Goal: Navigation & Orientation: Find specific page/section

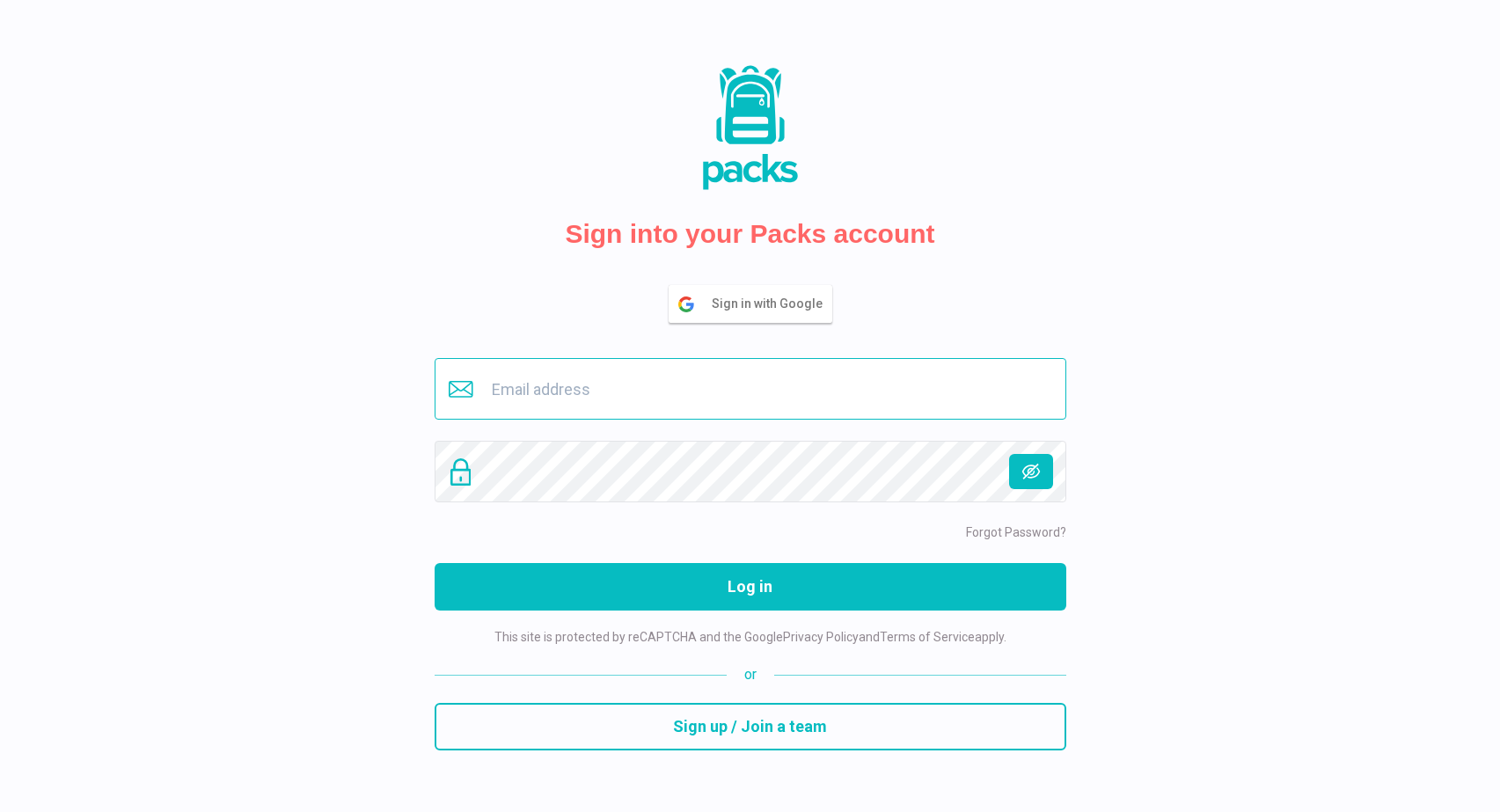
type input "[EMAIL_ADDRESS][DOMAIN_NAME]"
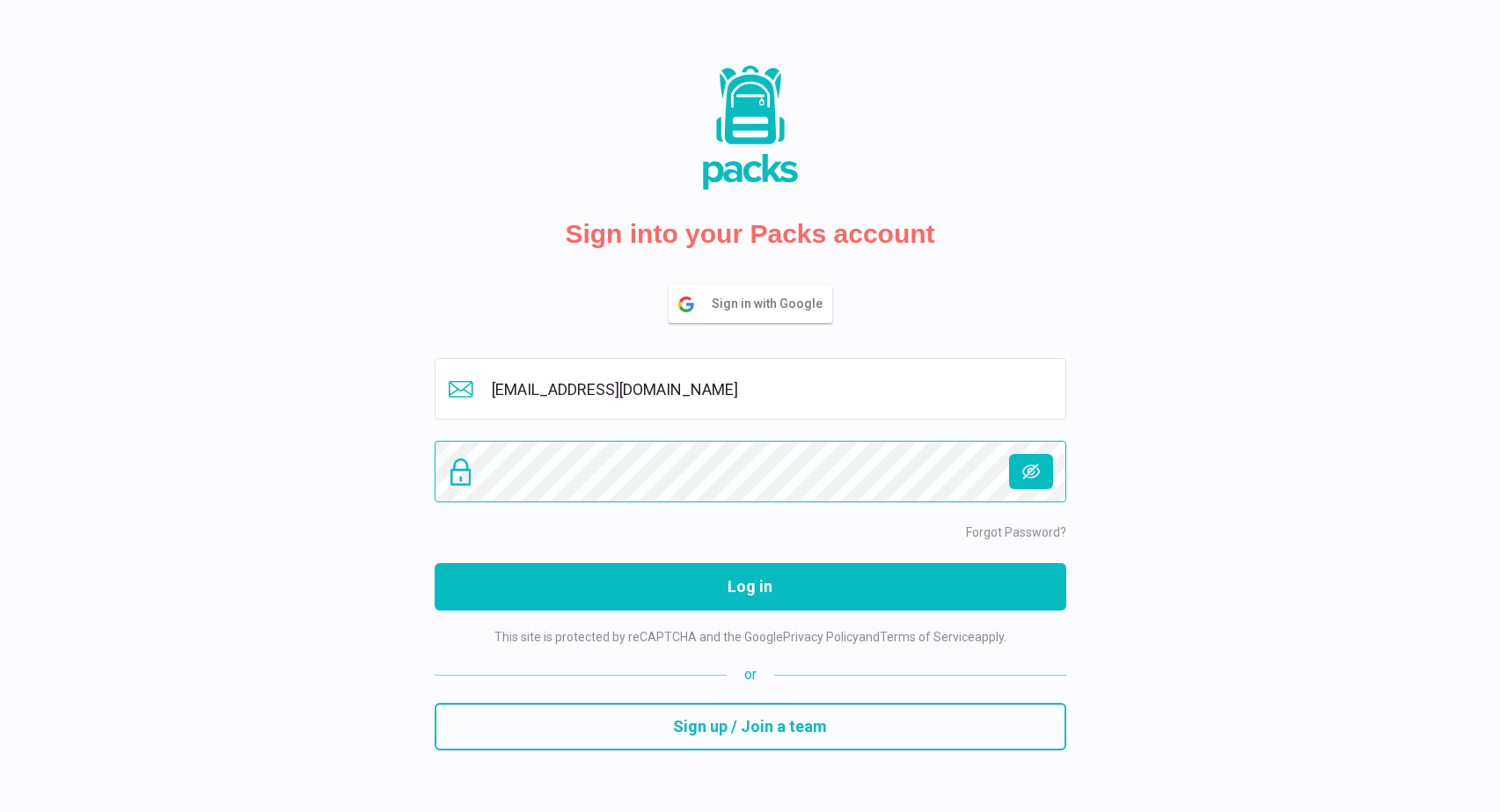
click at [750, 586] on button "Log in" at bounding box center [751, 587] width 632 height 48
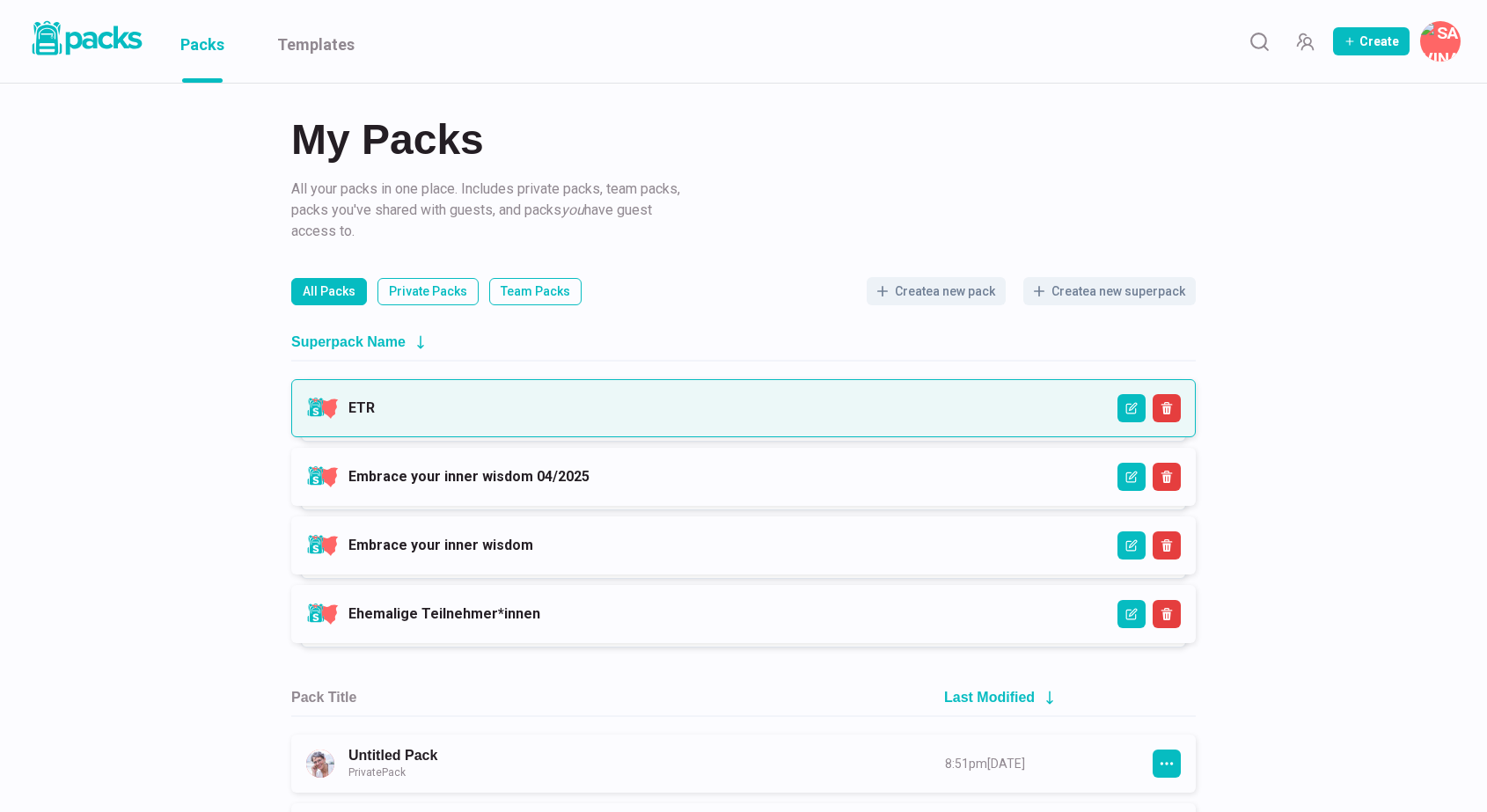
click at [375, 416] on link "ETR" at bounding box center [361, 408] width 26 height 17
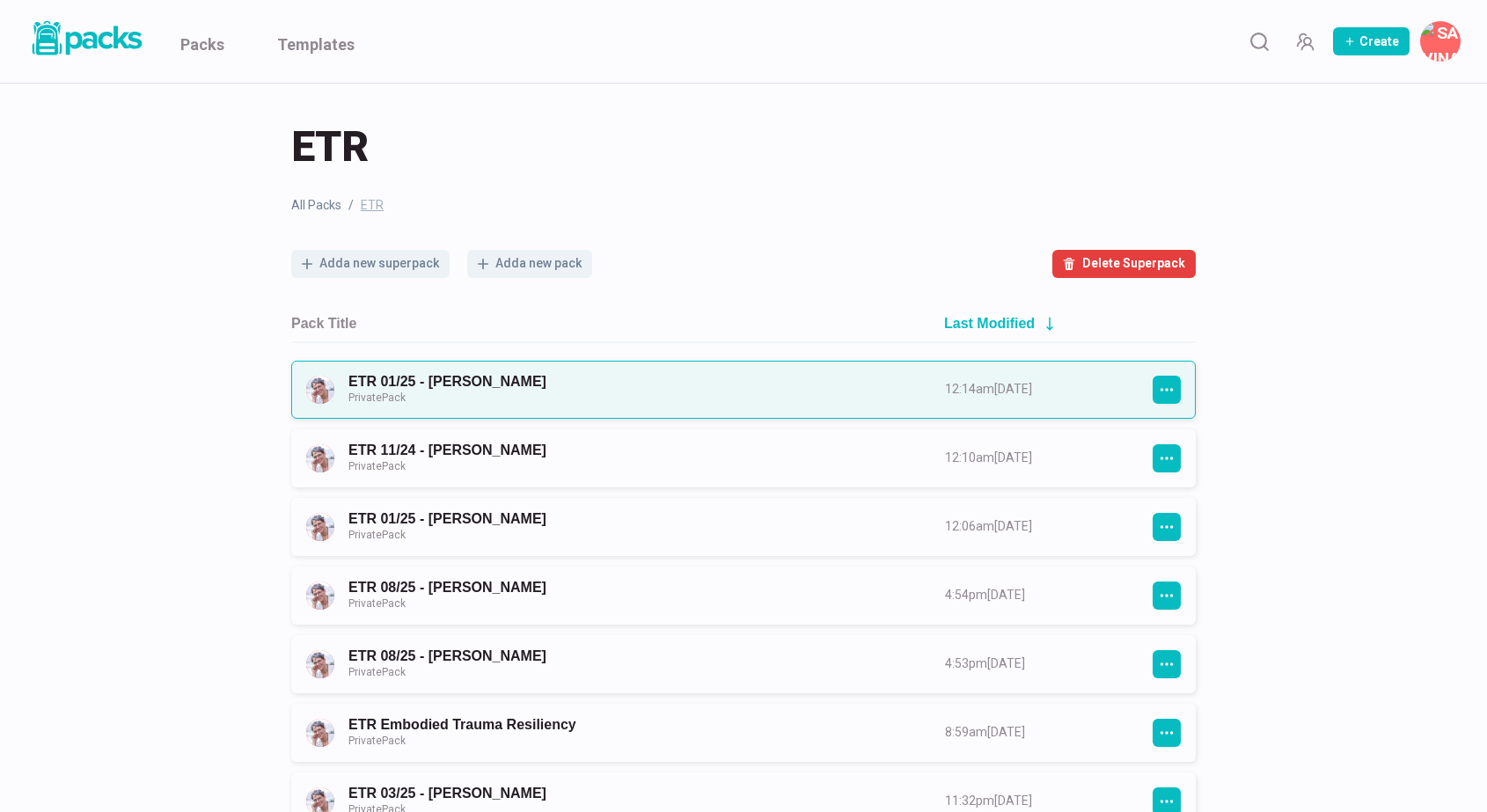
click at [653, 386] on link "ETR 01/25 - [PERSON_NAME] Private Pack" at bounding box center [630, 389] width 565 height 33
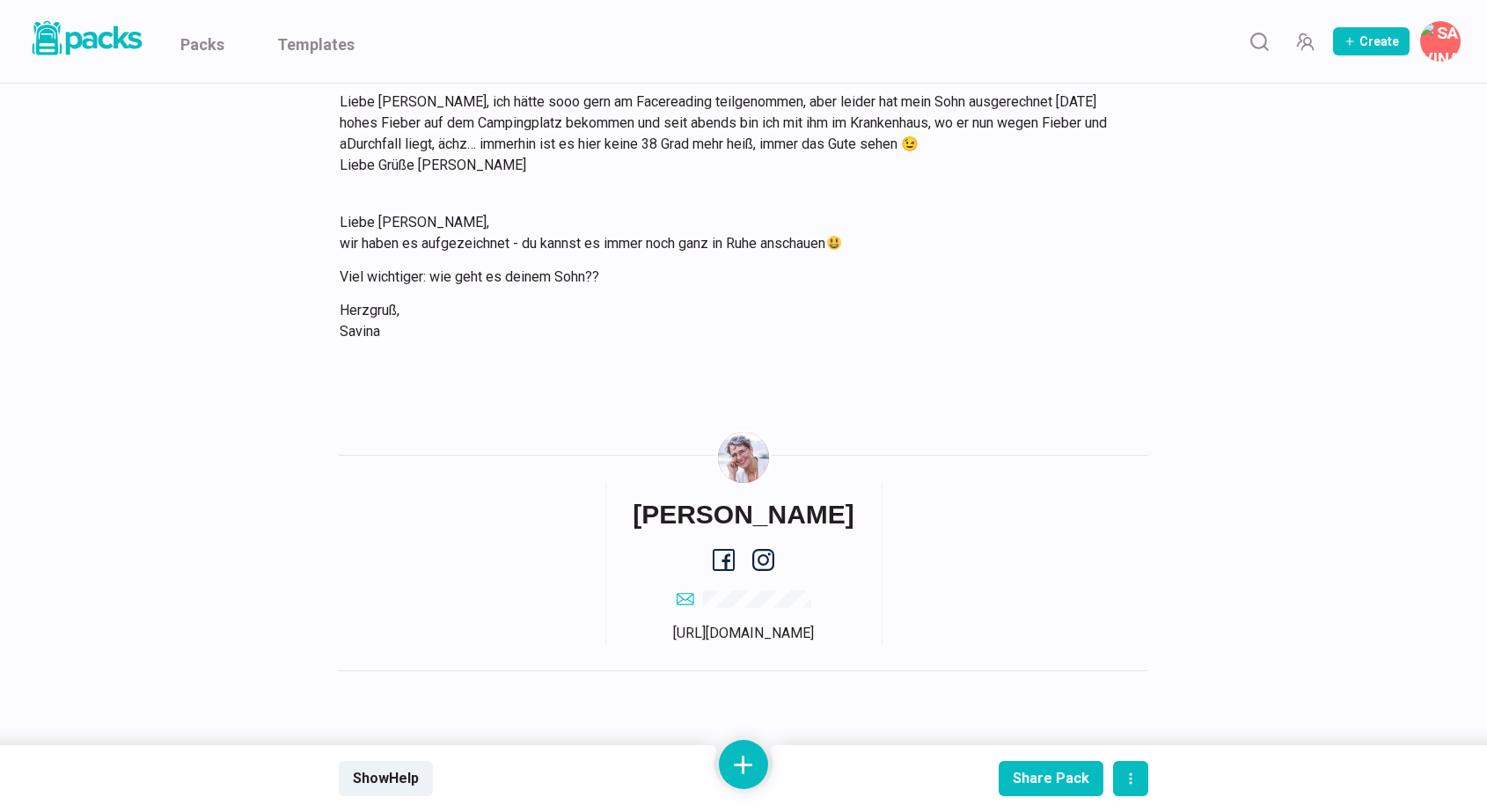
scroll to position [14225, 0]
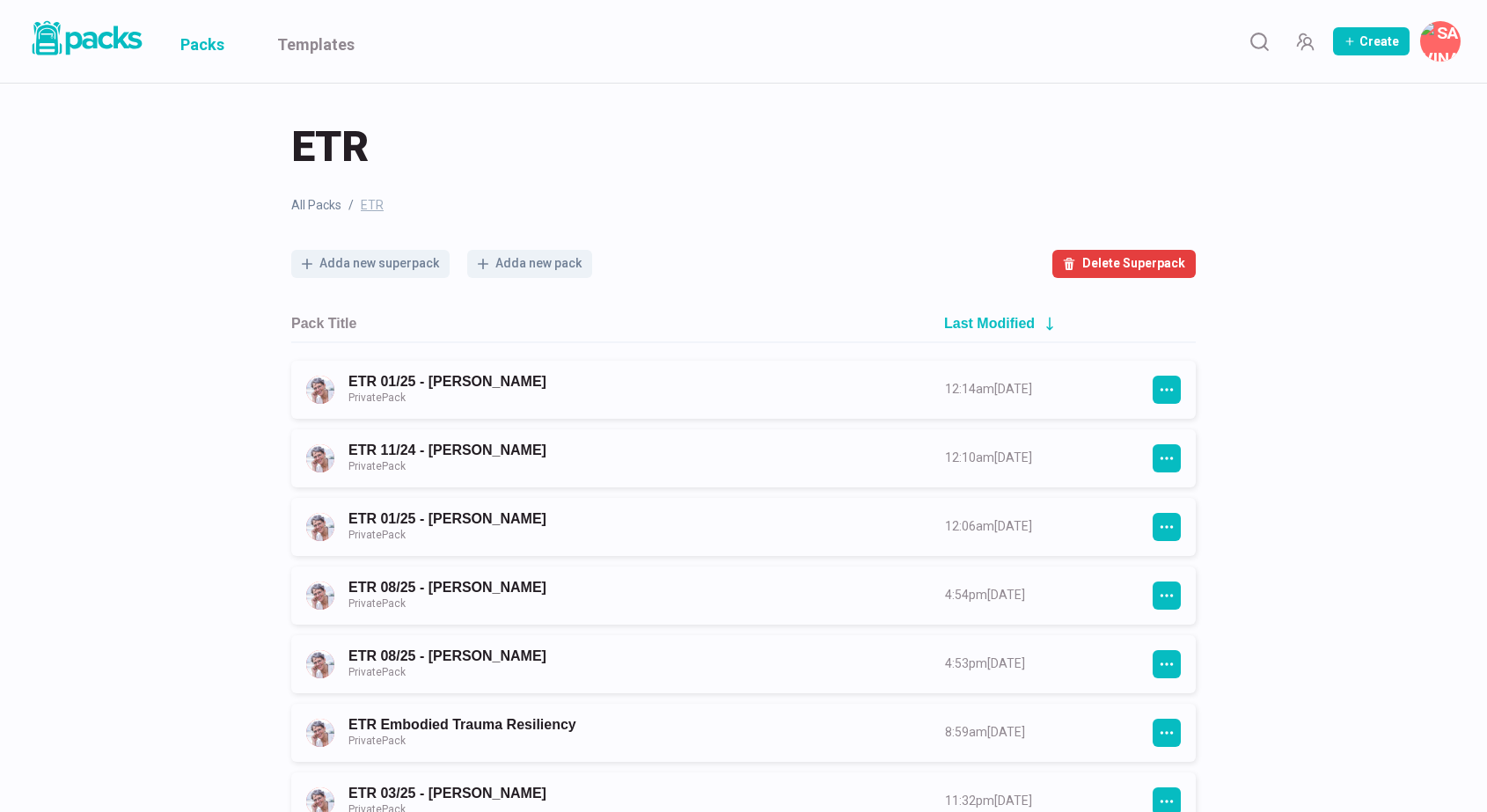
click at [209, 53] on link "Packs" at bounding box center [202, 41] width 44 height 83
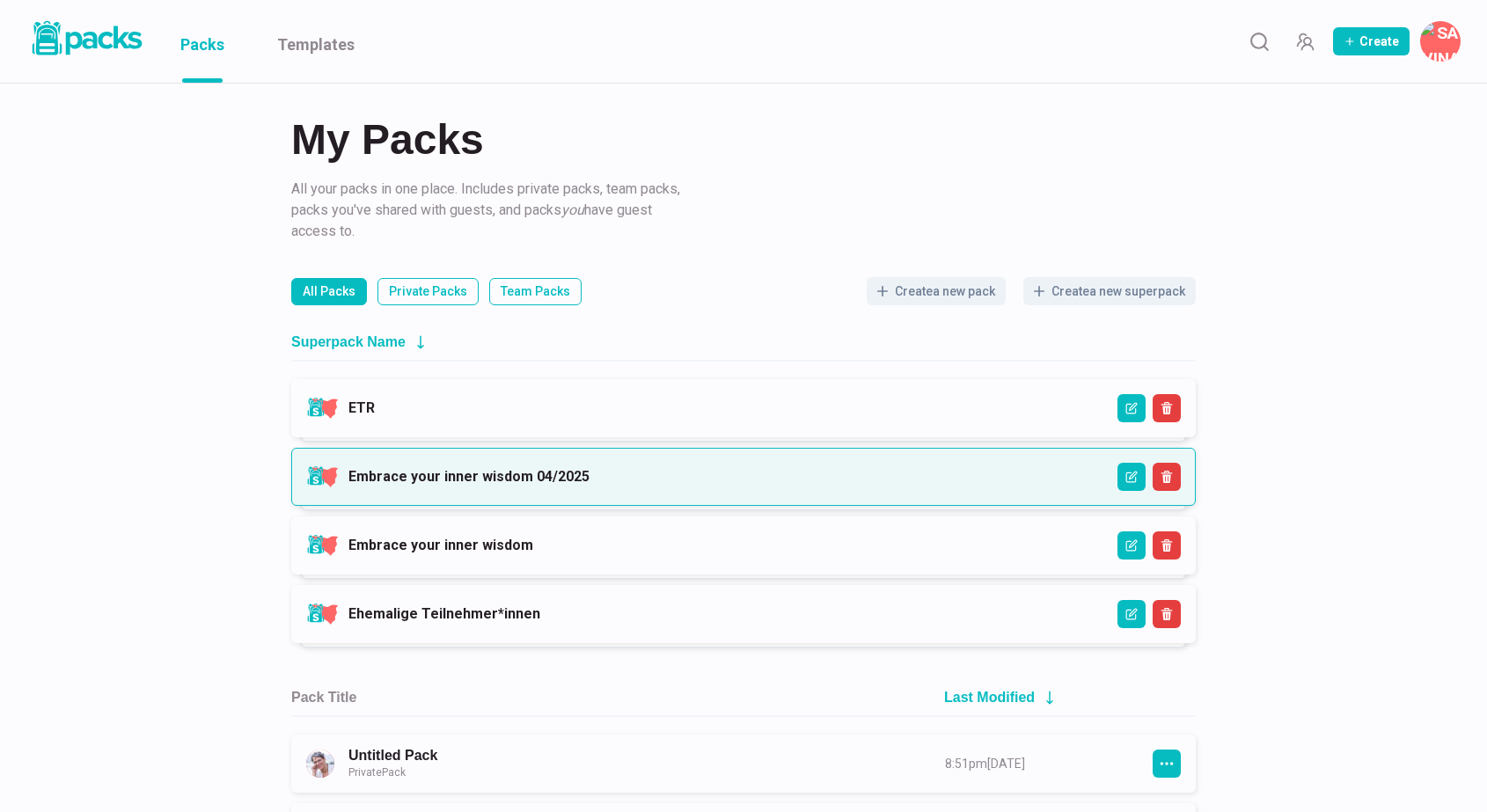
click at [538, 470] on link "Embrace your inner wisdom 04/2025" at bounding box center [468, 476] width 241 height 17
